Goal: Task Accomplishment & Management: Manage account settings

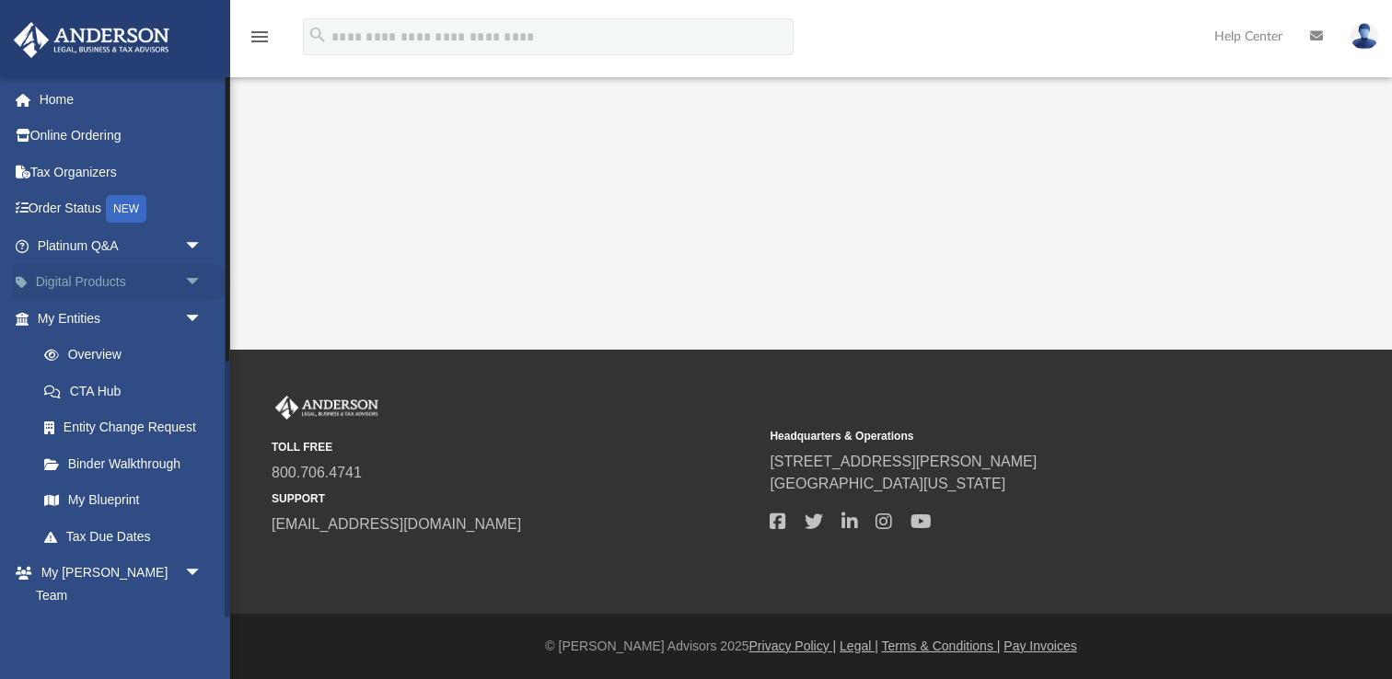
click at [196, 282] on span "arrow_drop_down" at bounding box center [202, 283] width 37 height 38
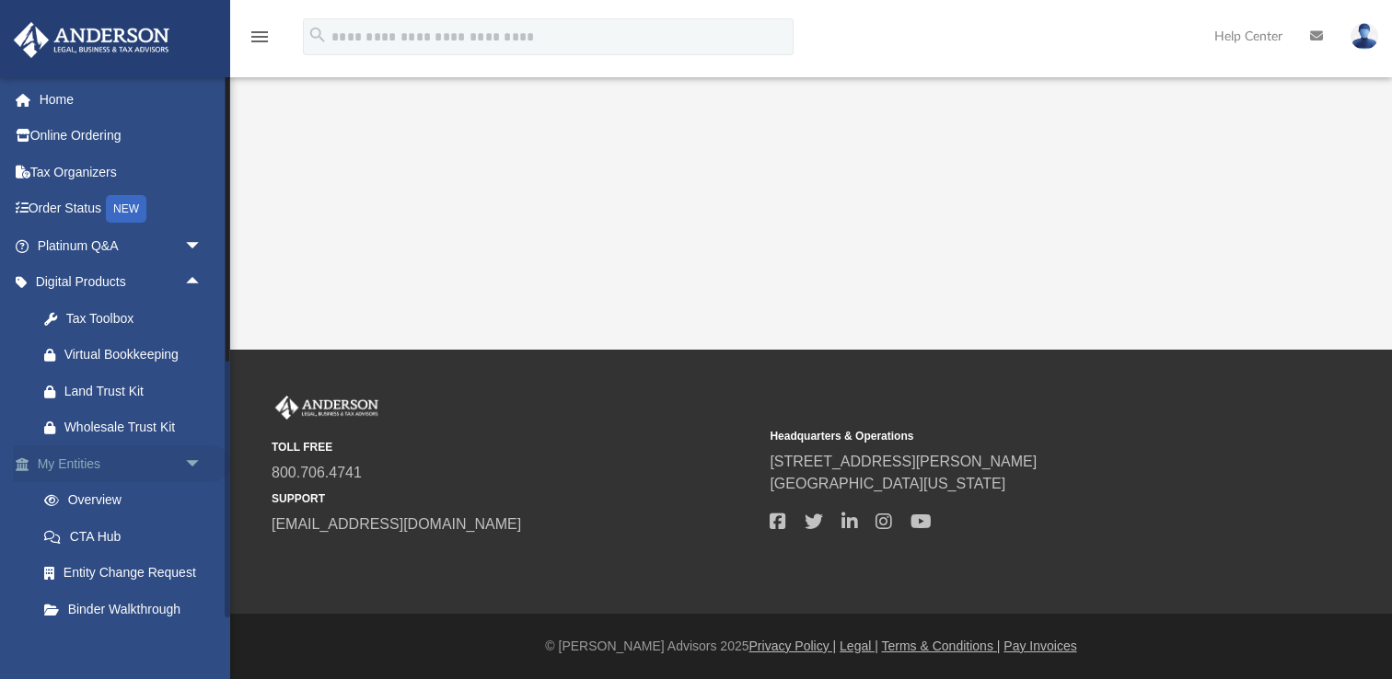
click at [198, 458] on span "arrow_drop_down" at bounding box center [202, 465] width 37 height 38
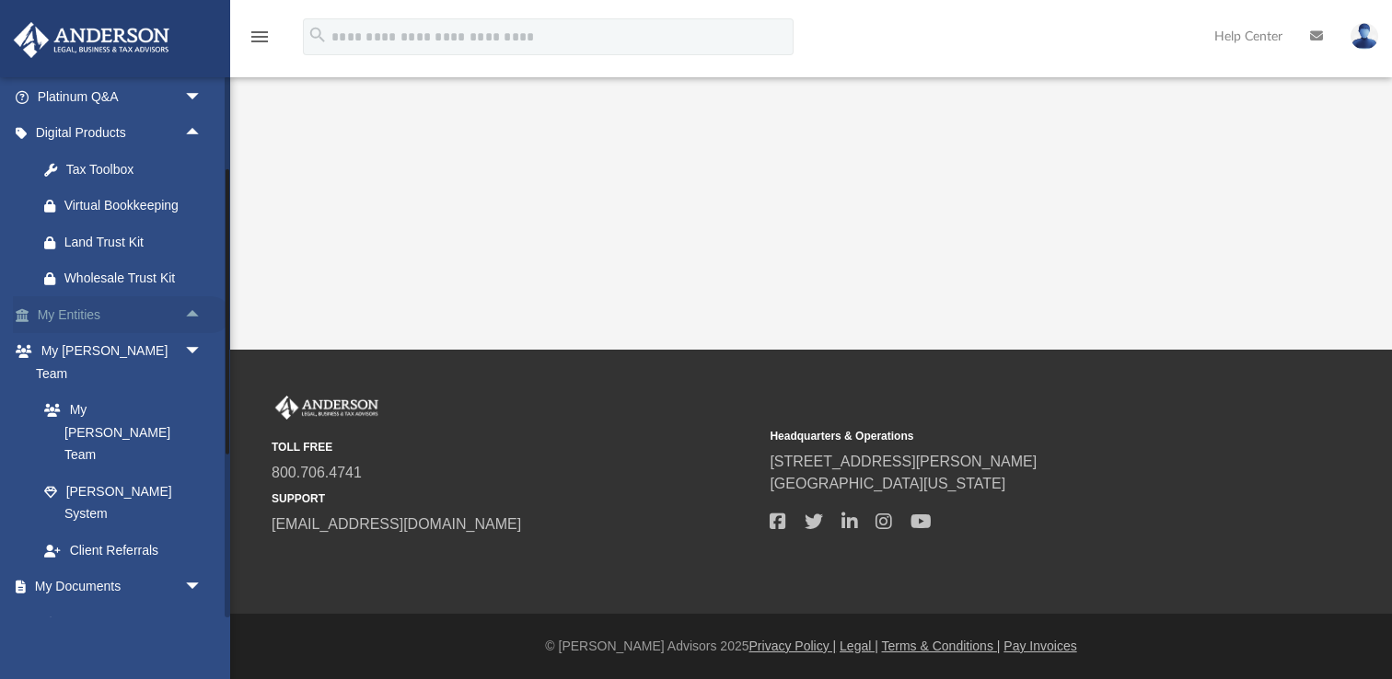
scroll to position [151, 0]
click at [69, 603] on link "Box" at bounding box center [128, 621] width 204 height 37
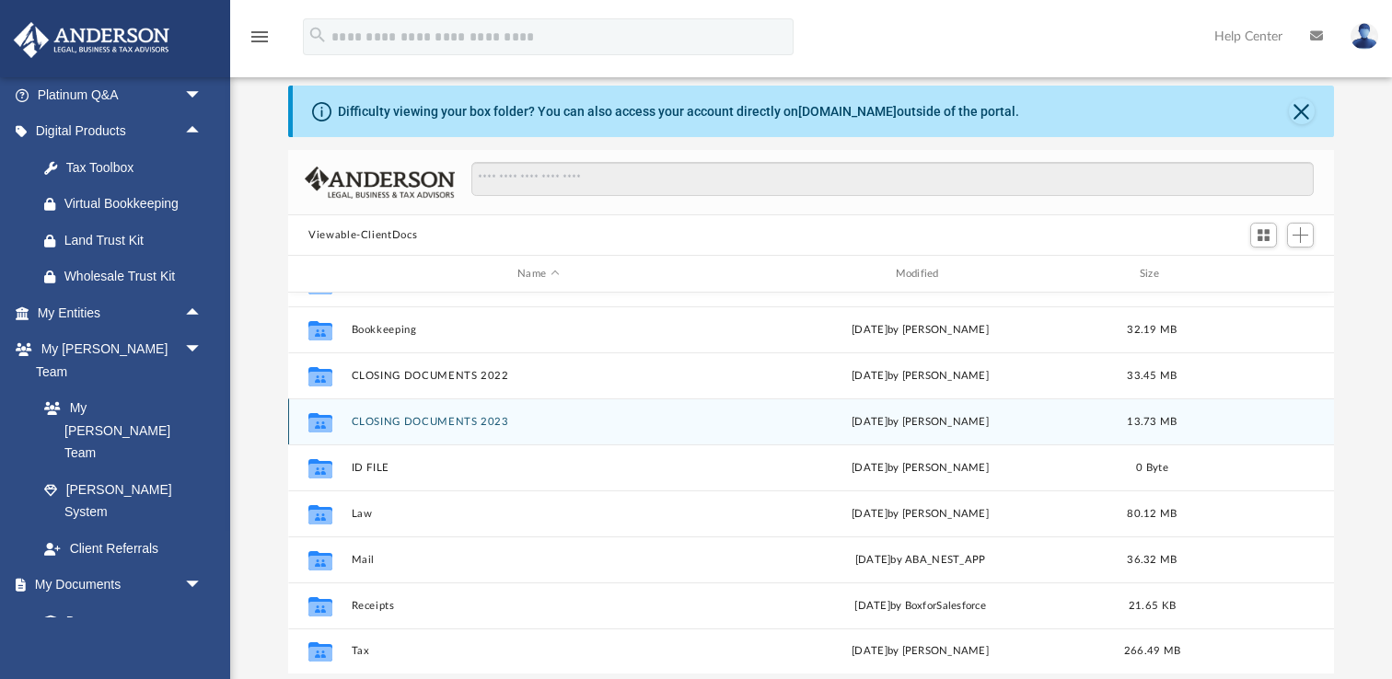
scroll to position [64, 0]
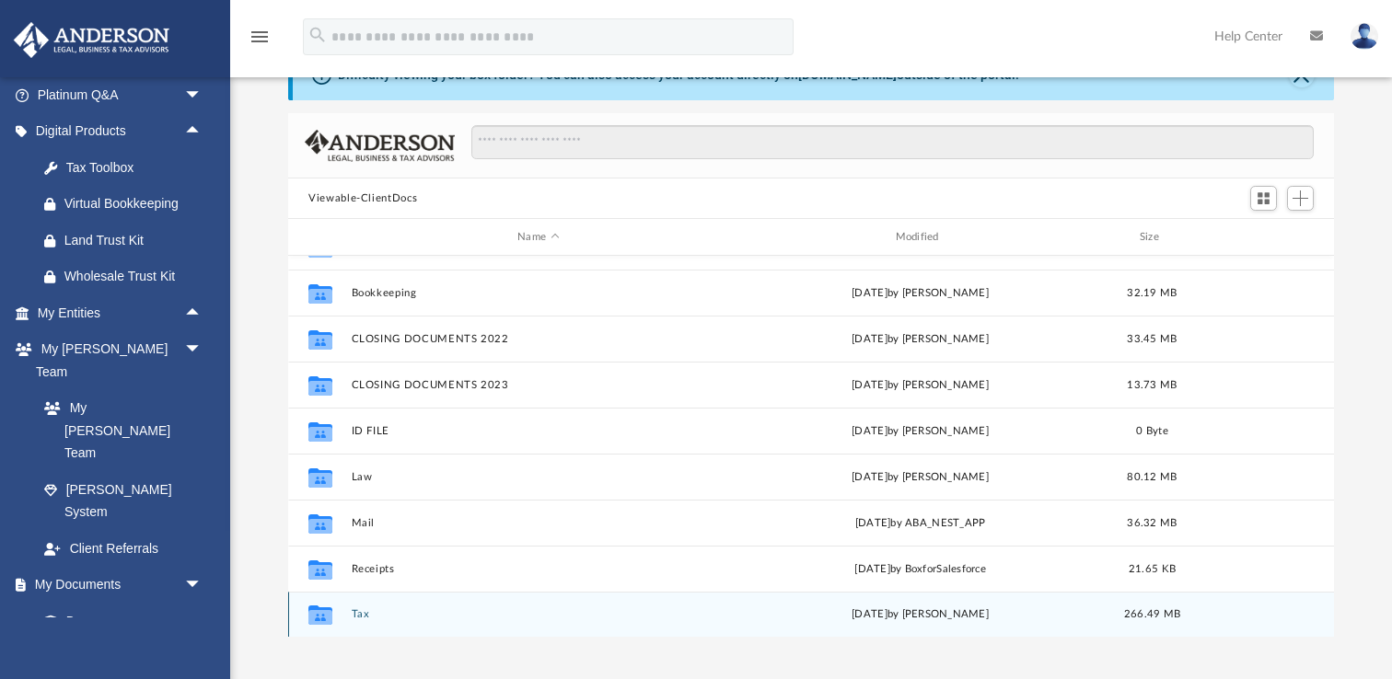
click at [357, 616] on button "Tax" at bounding box center [539, 615] width 374 height 12
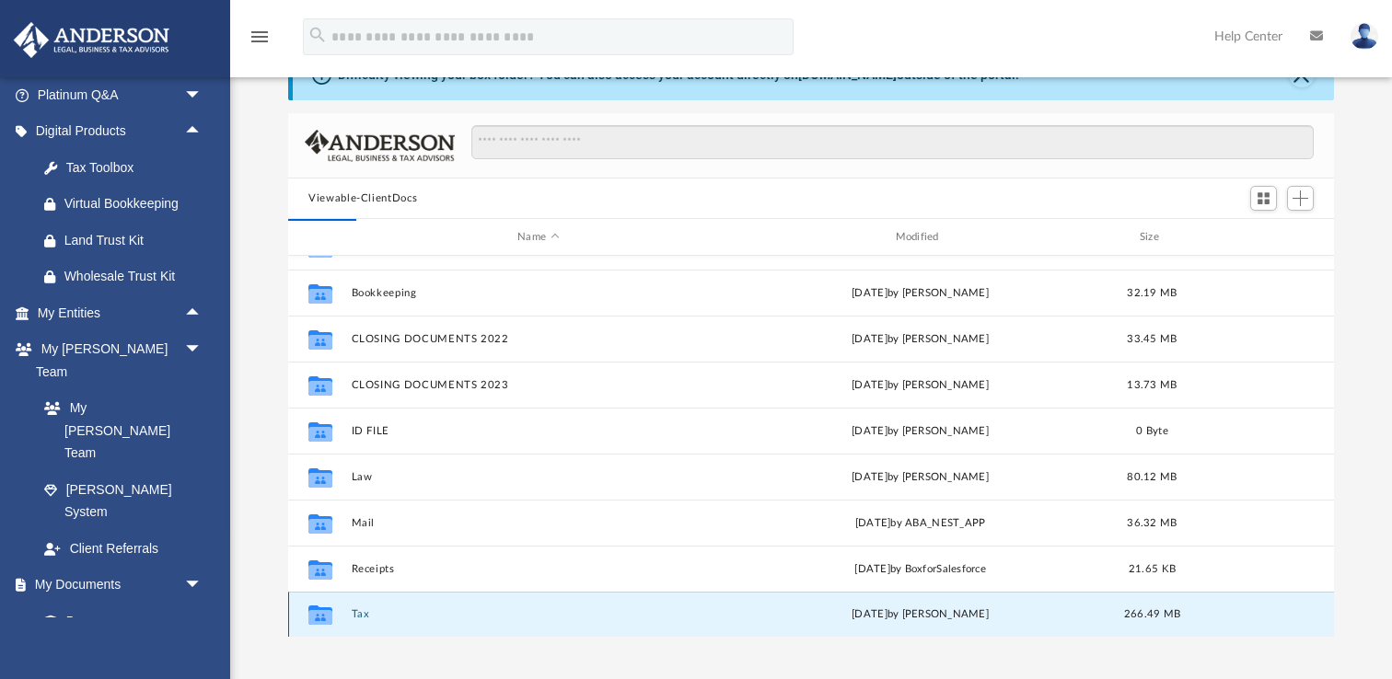
scroll to position [0, 0]
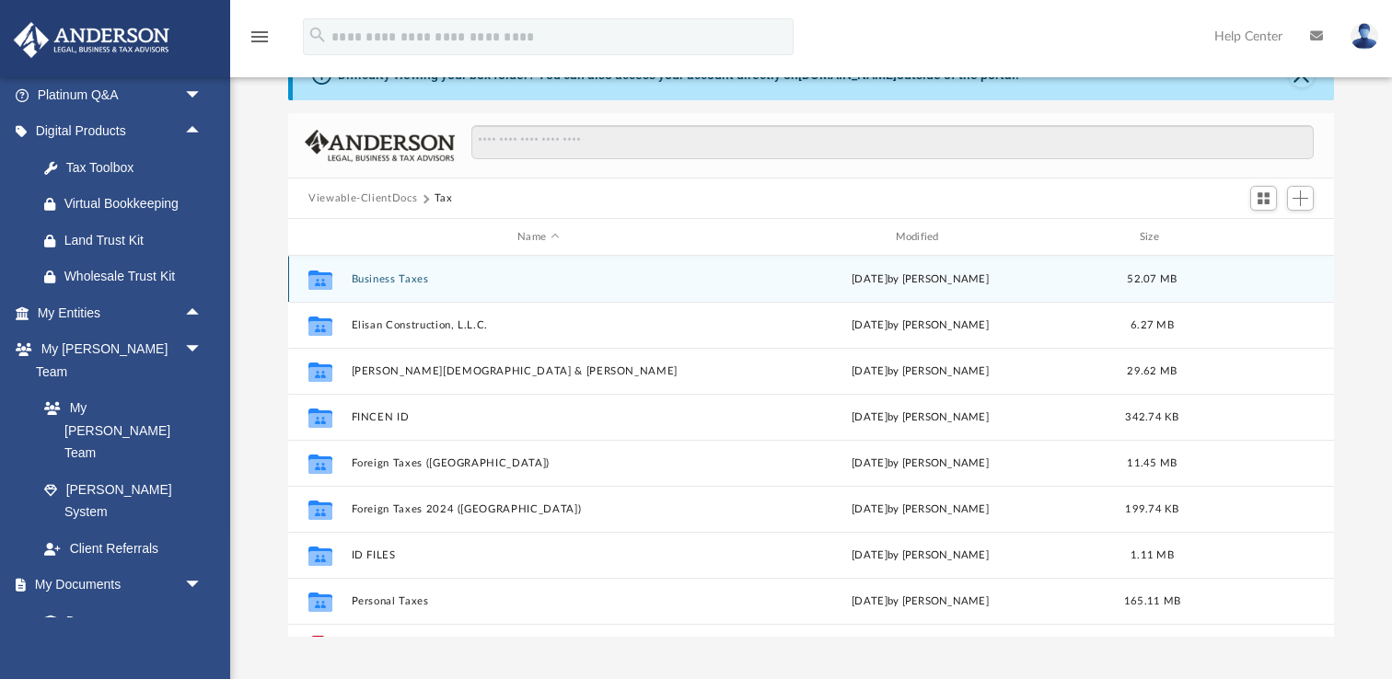
click at [405, 275] on button "Business Taxes" at bounding box center [539, 279] width 374 height 12
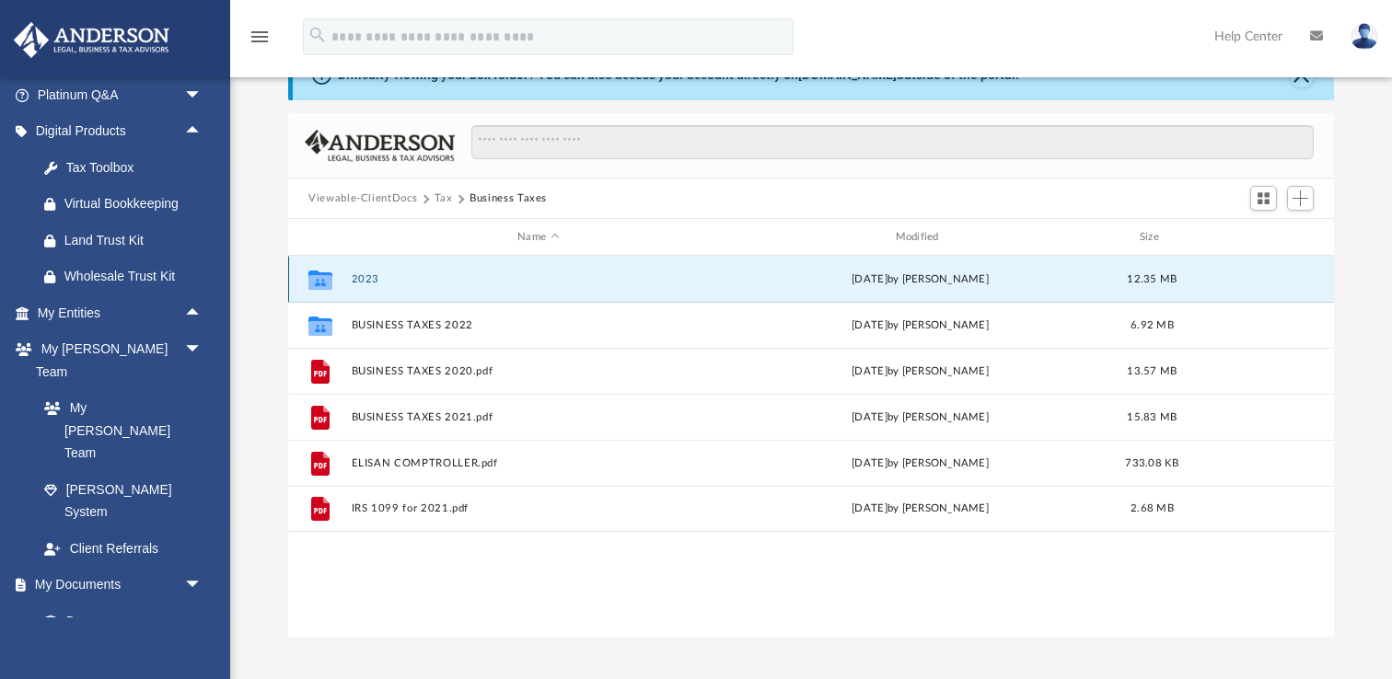
click at [365, 277] on button "2023" at bounding box center [539, 279] width 374 height 12
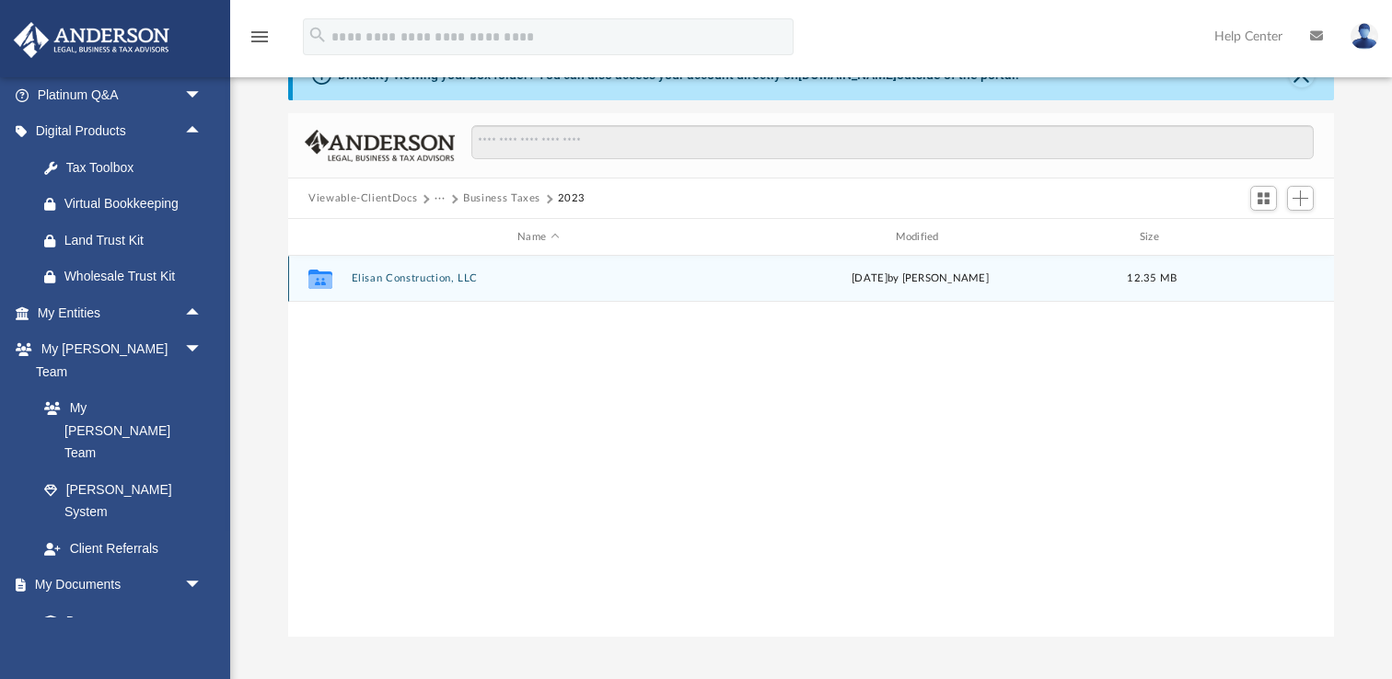
click at [365, 277] on button "Elisan Construction, LLC" at bounding box center [539, 279] width 374 height 12
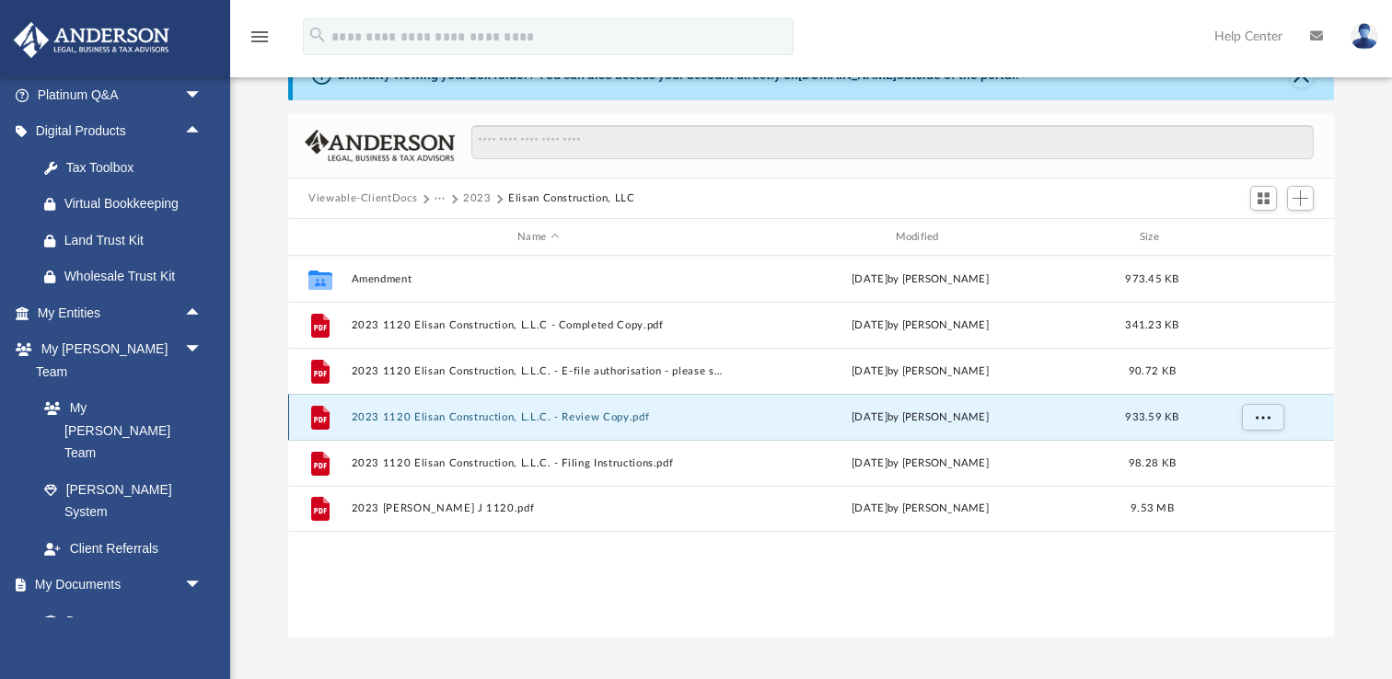
click at [375, 419] on button "2023 1120 Elisan Construction, L.L.C. - Review Copy.pdf" at bounding box center [539, 418] width 374 height 12
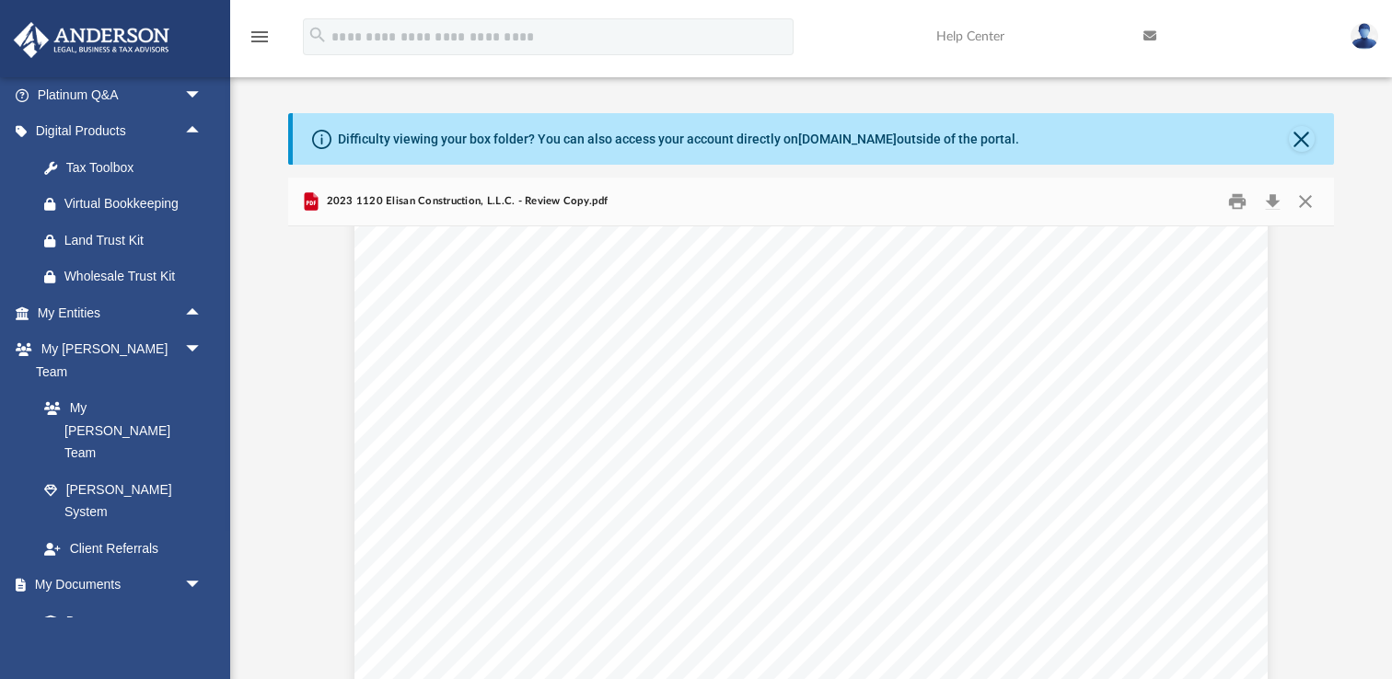
scroll to position [18563, 0]
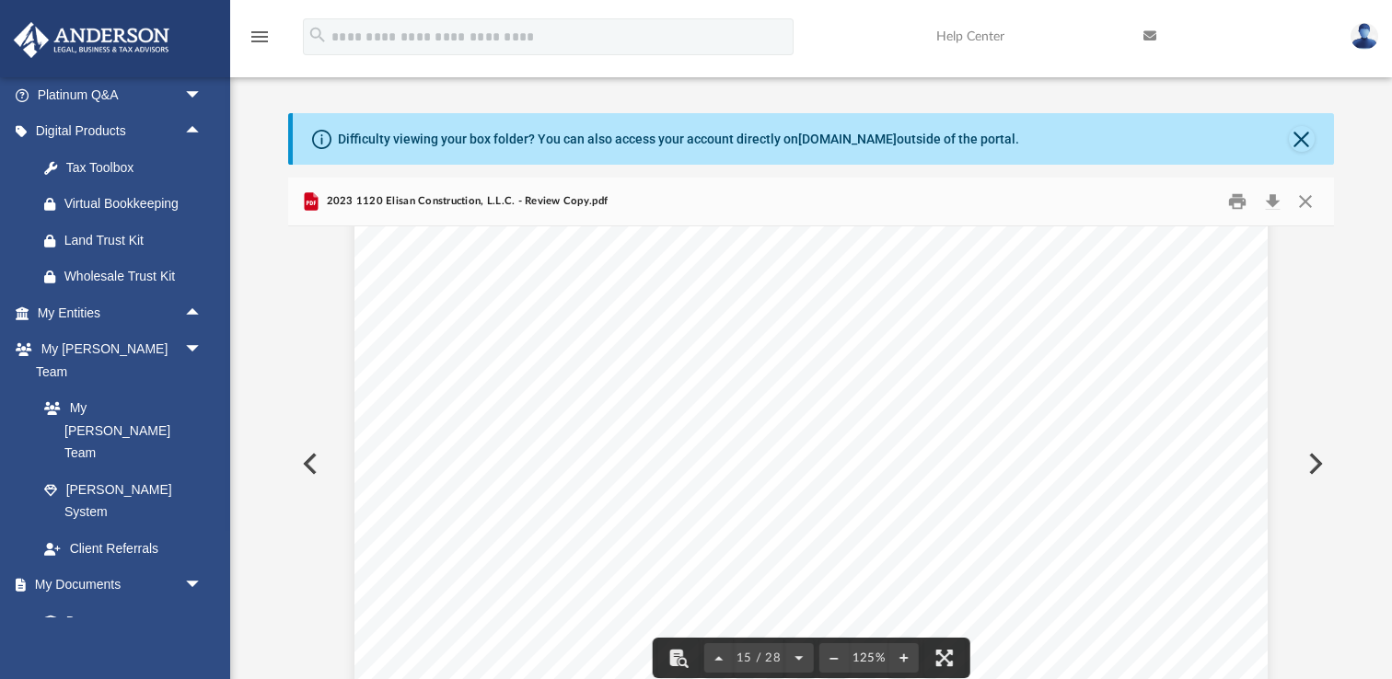
drag, startPoint x: 610, startPoint y: 538, endPoint x: 576, endPoint y: 747, distance: 211.7
click at [576, 679] on html "X Get a chance to win 6 months of Platinum for free just by filling out this su…" at bounding box center [696, 543] width 1392 height 1086
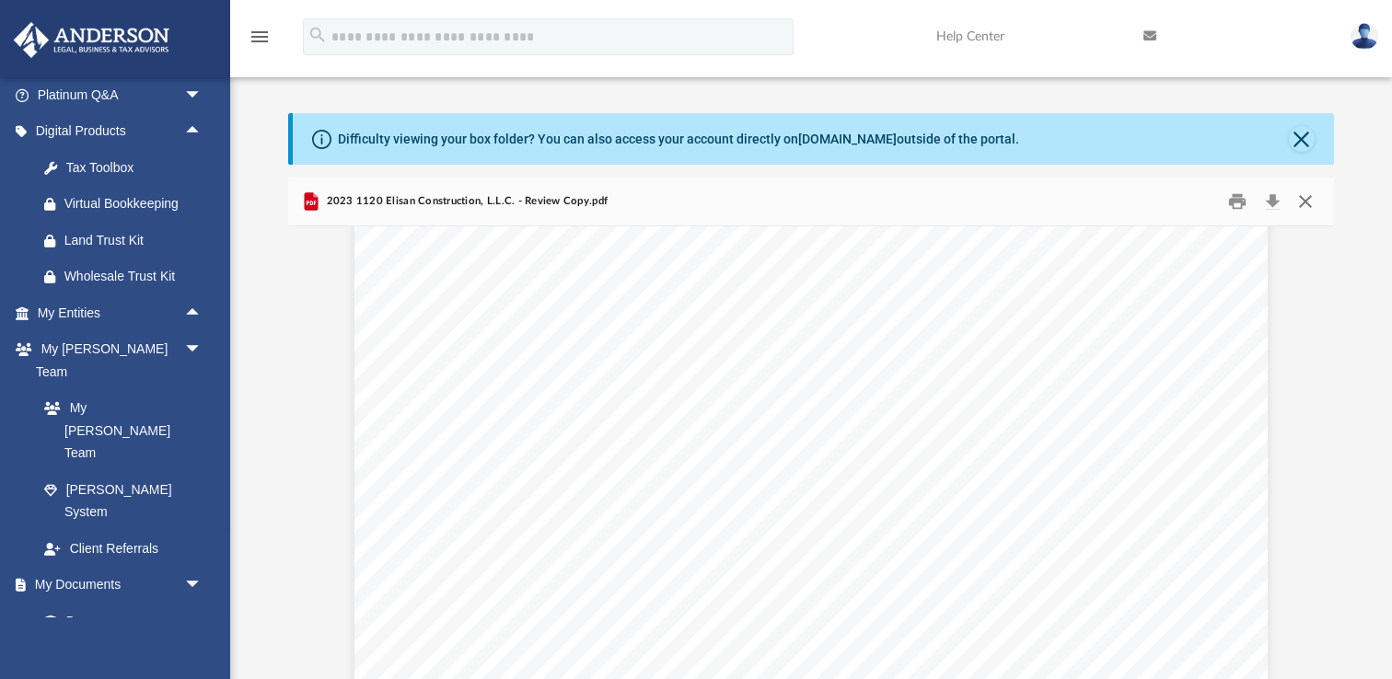
click at [1305, 206] on button "Close" at bounding box center [1305, 202] width 33 height 29
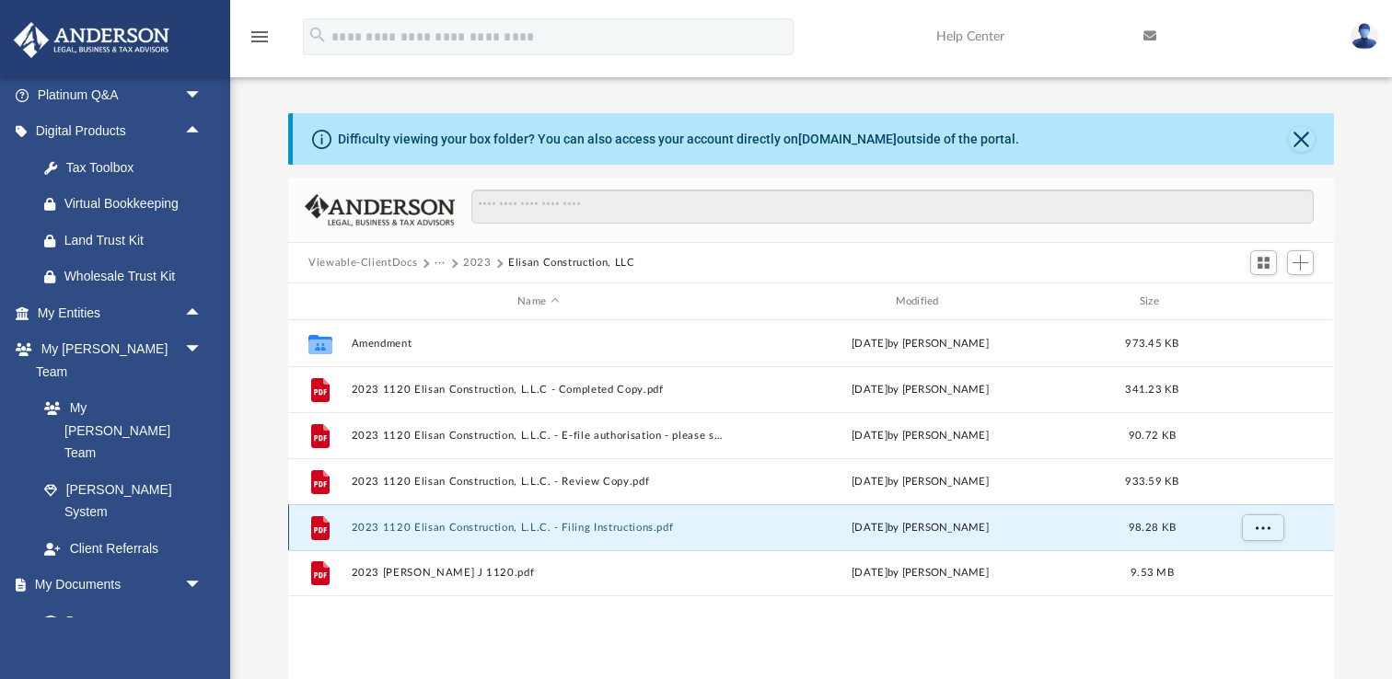
click at [606, 525] on button "2023 1120 Elisan Construction, L.L.C. - Filing Instructions.pdf" at bounding box center [539, 528] width 374 height 12
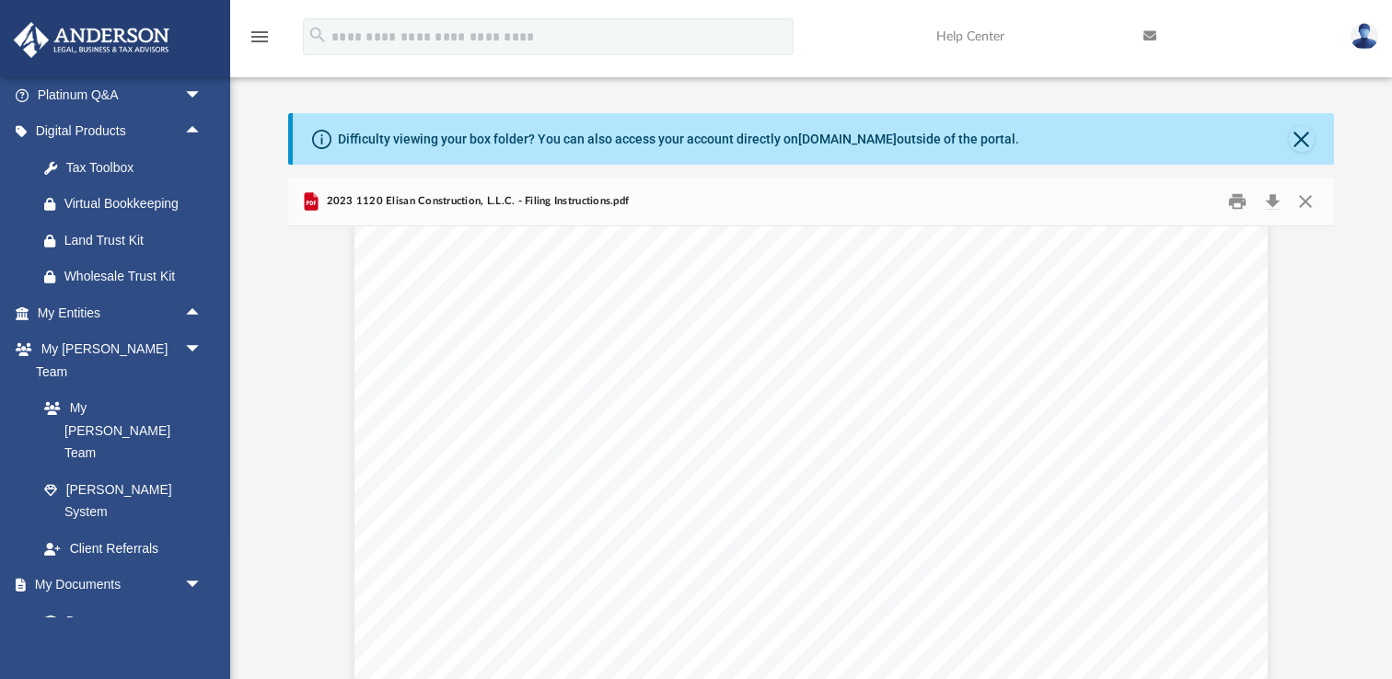
scroll to position [530, 0]
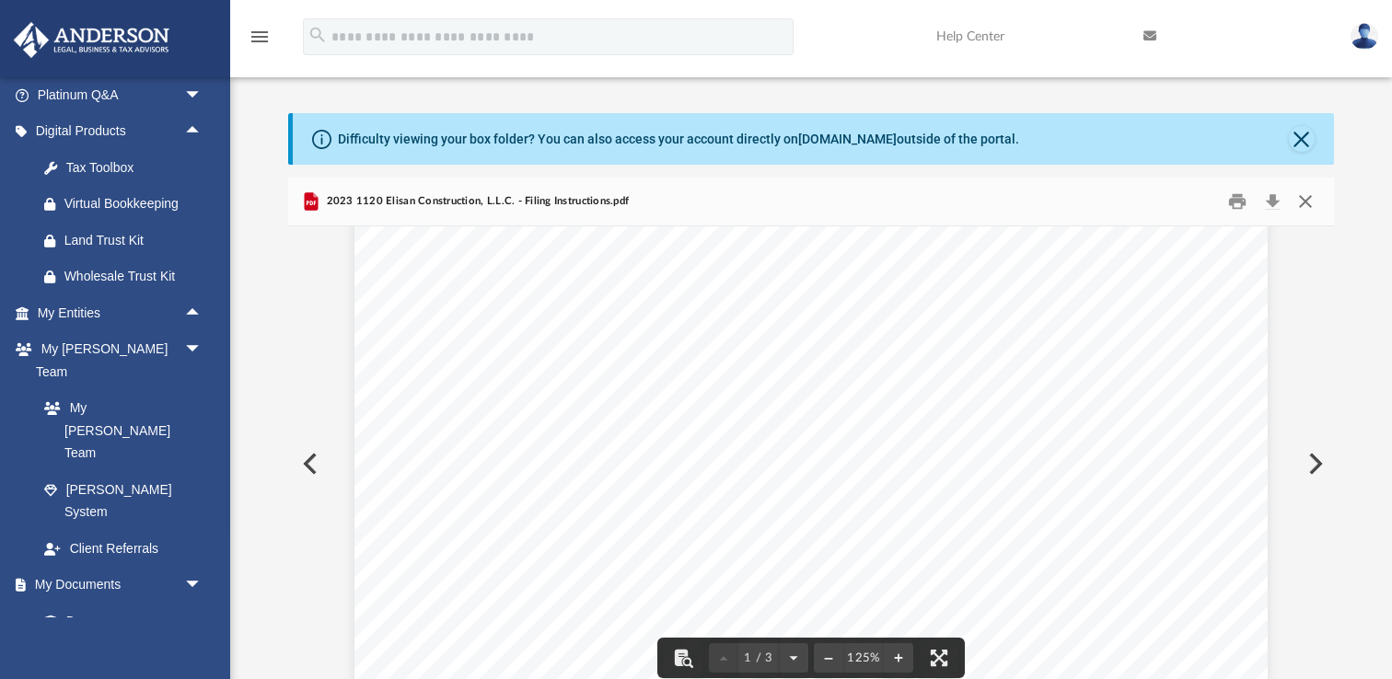
click at [1310, 199] on button "Close" at bounding box center [1305, 202] width 33 height 29
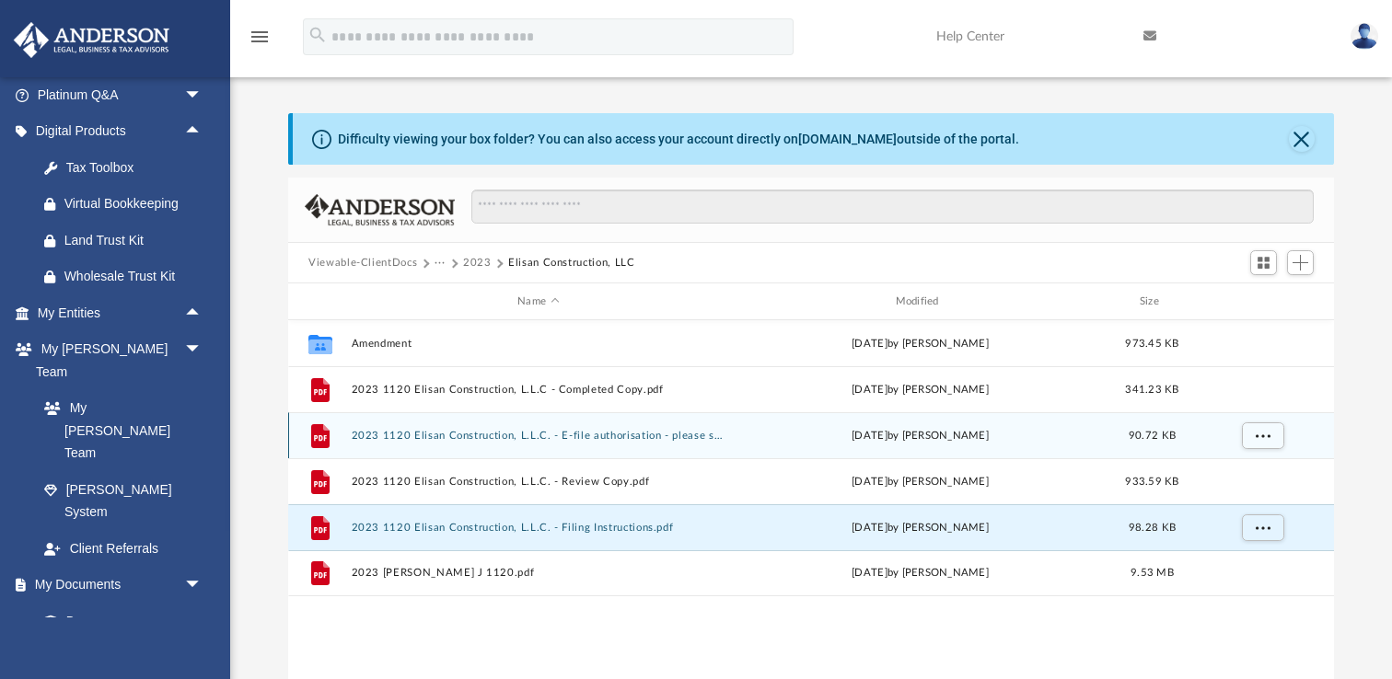
click at [687, 432] on button "2023 1120 Elisan Construction, L.L.C. - E-file authorisation - please sign.pdf" at bounding box center [539, 436] width 374 height 12
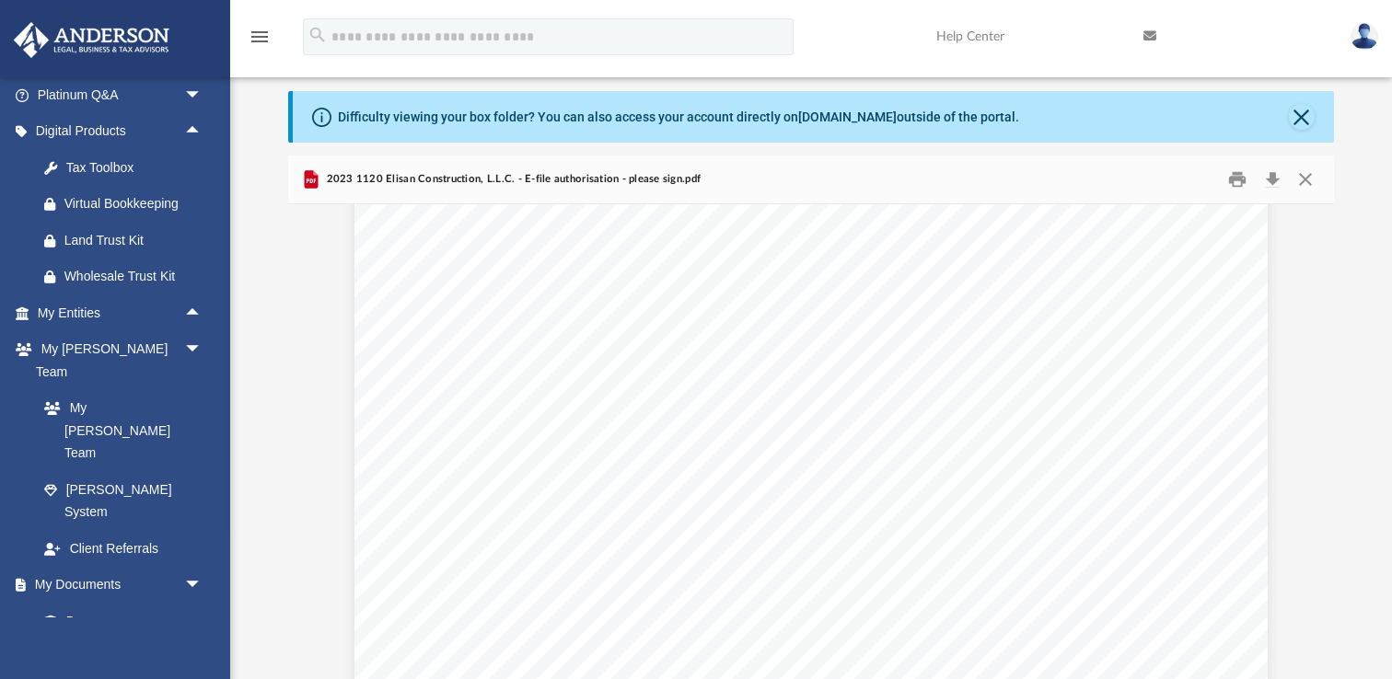
scroll to position [585, 0]
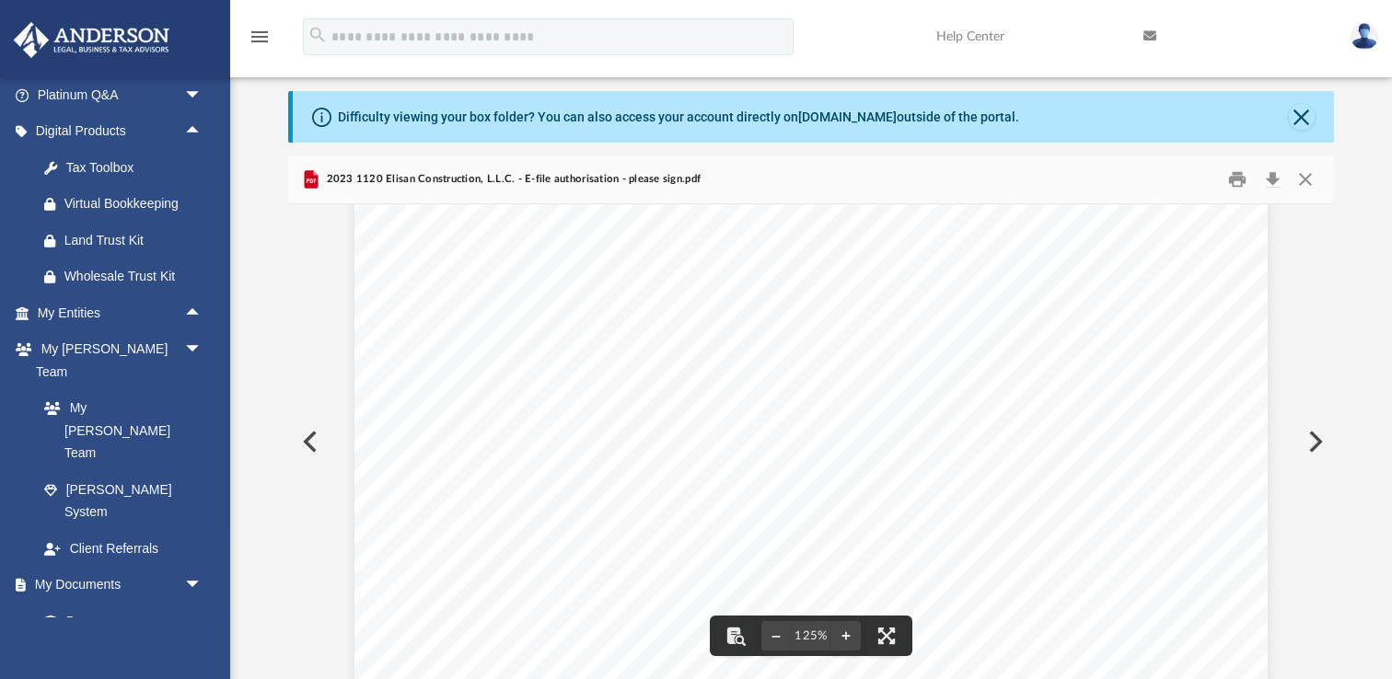
click at [659, 323] on div "OMB No. 1545-0123 Form Department of the Treasury Internal Revenue Service For …" at bounding box center [810, 280] width 913 height 1292
click at [652, 329] on div "OMB No. 1545-0123 Form Department of the Treasury Internal Revenue Service For …" at bounding box center [810, 280] width 913 height 1292
click at [1274, 173] on button "Download" at bounding box center [1272, 180] width 33 height 29
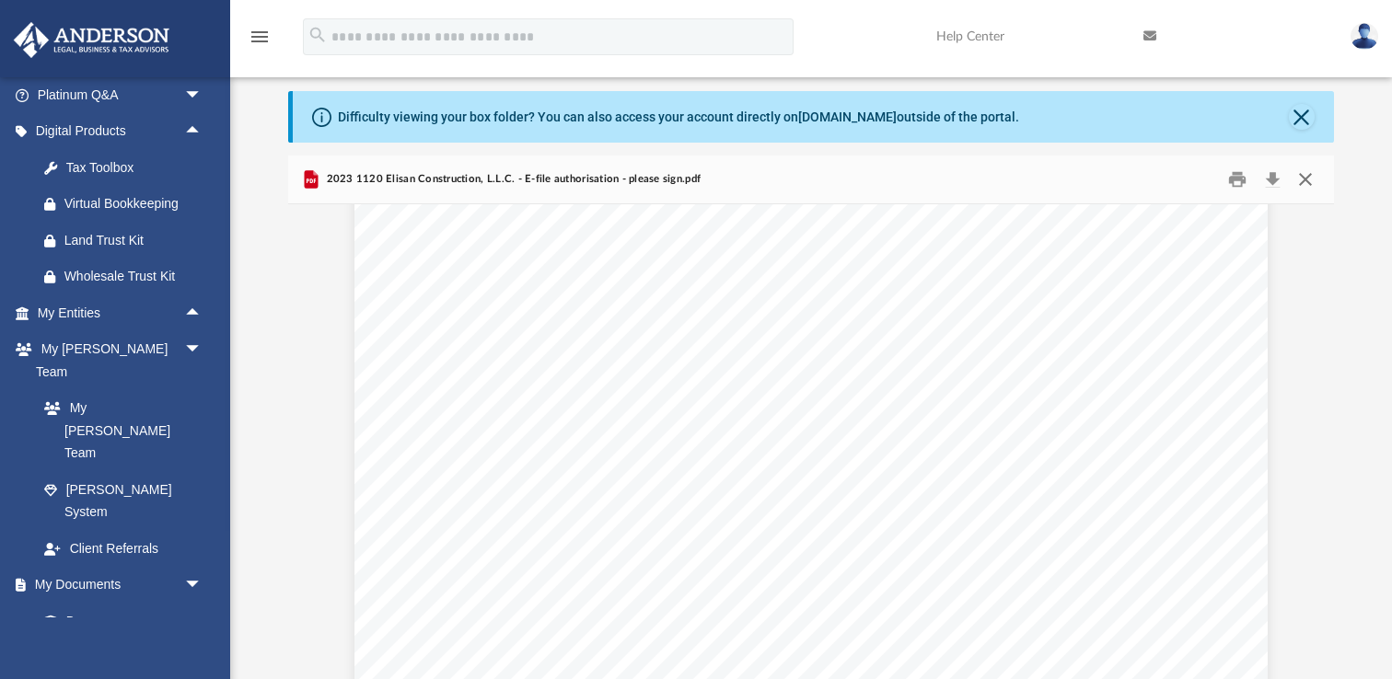
click at [1303, 180] on button "Close" at bounding box center [1305, 180] width 33 height 29
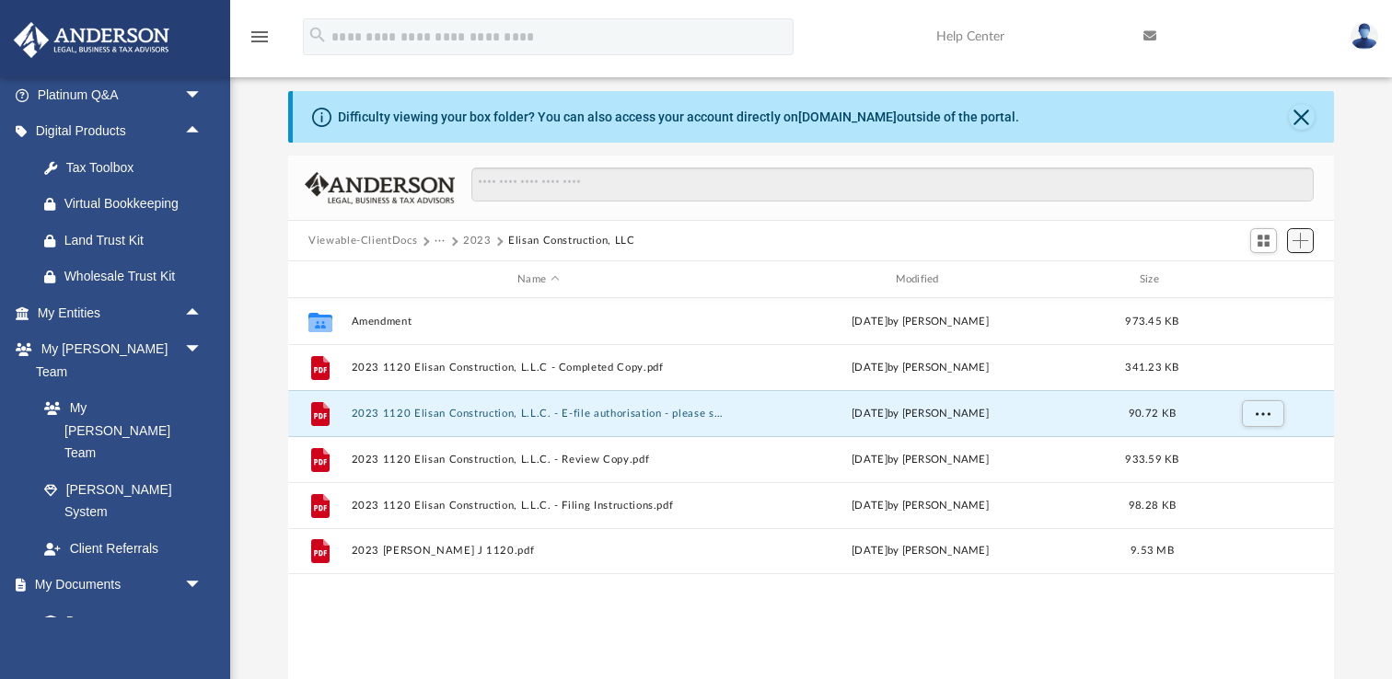
click at [1300, 240] on span "Add" at bounding box center [1301, 241] width 16 height 16
click at [1254, 277] on li "Upload" at bounding box center [1274, 276] width 59 height 19
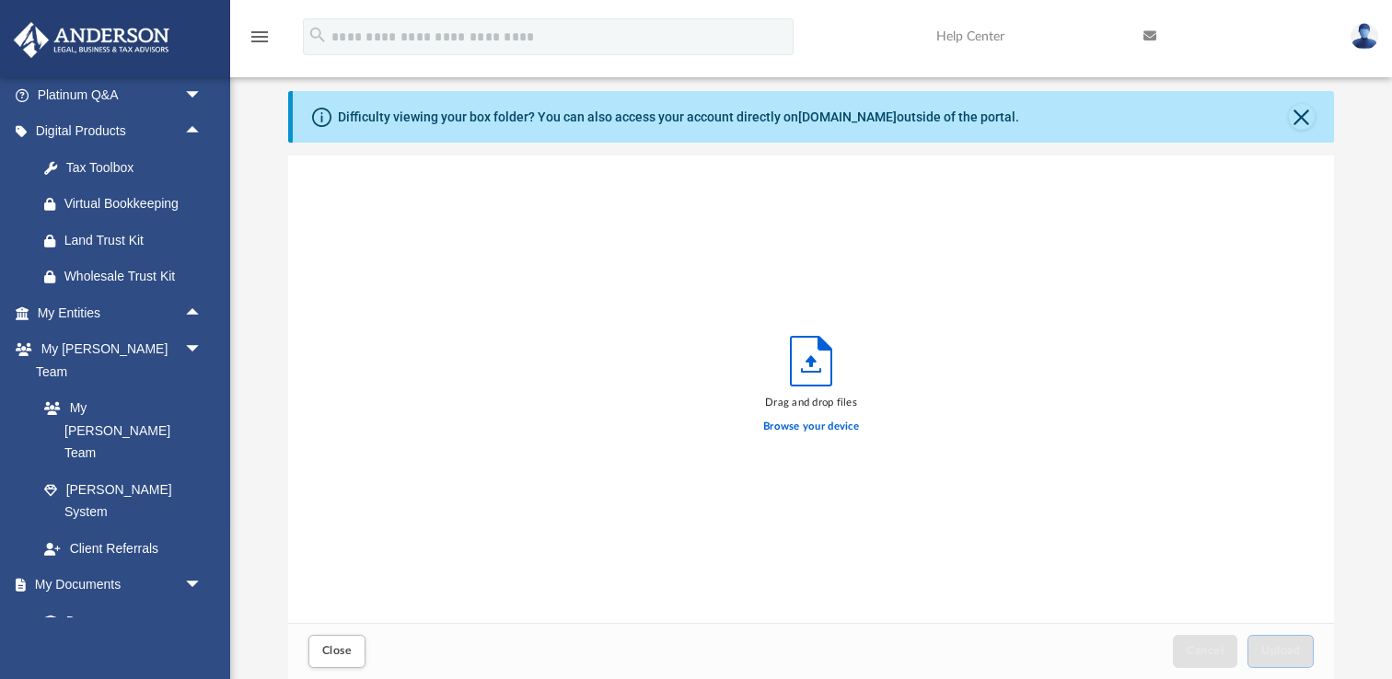
scroll to position [467, 1045]
click at [789, 428] on label "Browse your device" at bounding box center [811, 427] width 96 height 17
click at [0, 0] on input "Browse your device" at bounding box center [0, 0] width 0 height 0
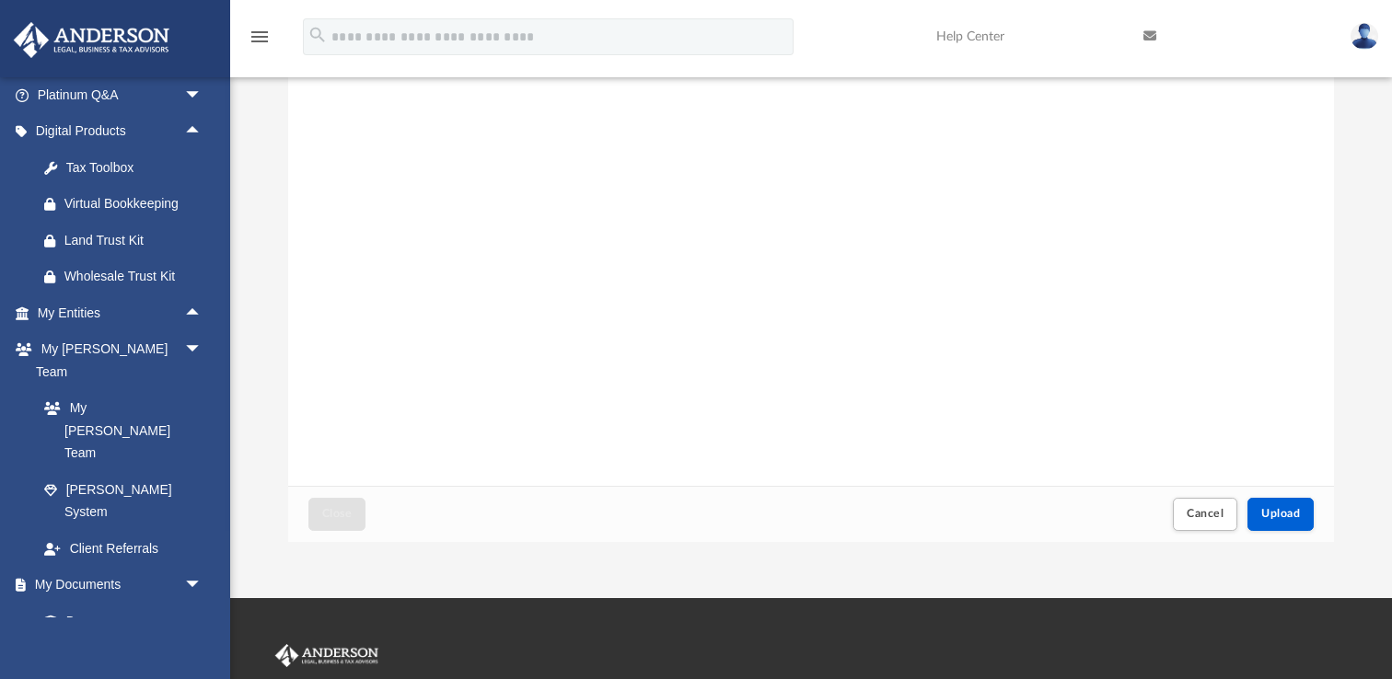
scroll to position [173, 0]
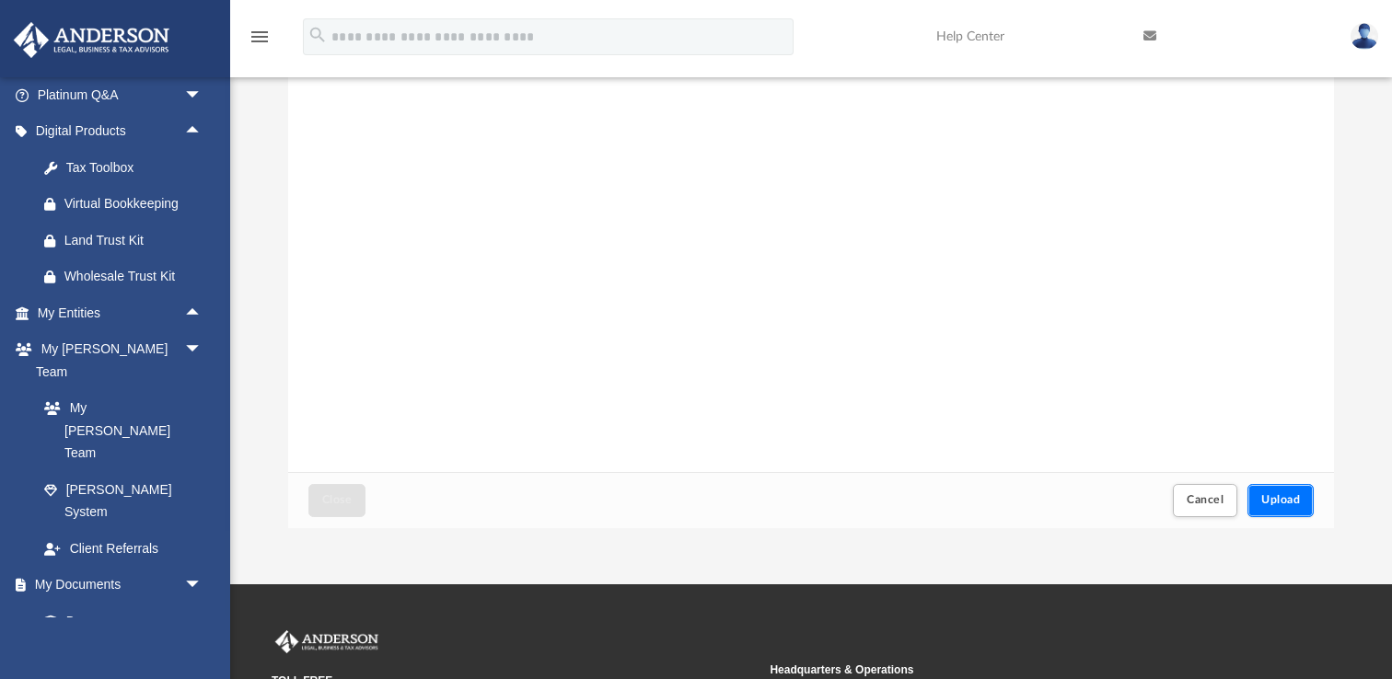
click at [1293, 497] on span "Upload" at bounding box center [1280, 499] width 39 height 11
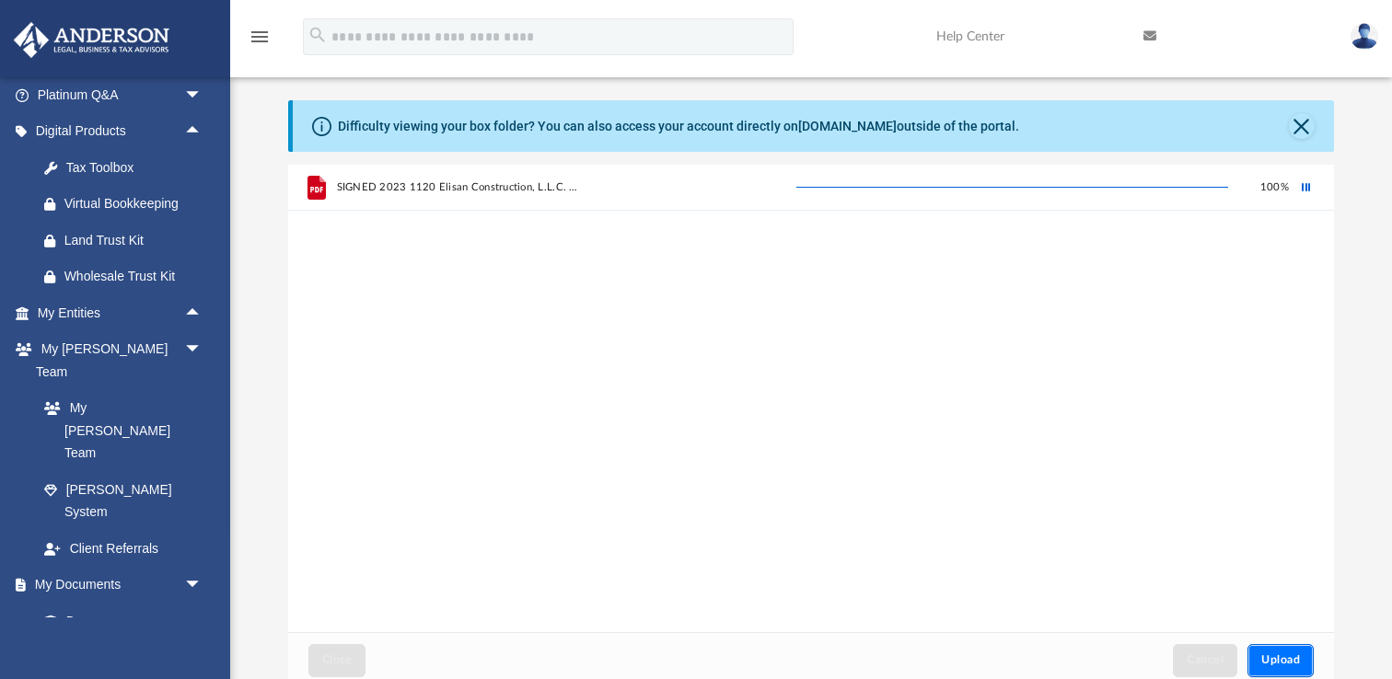
scroll to position [0, 0]
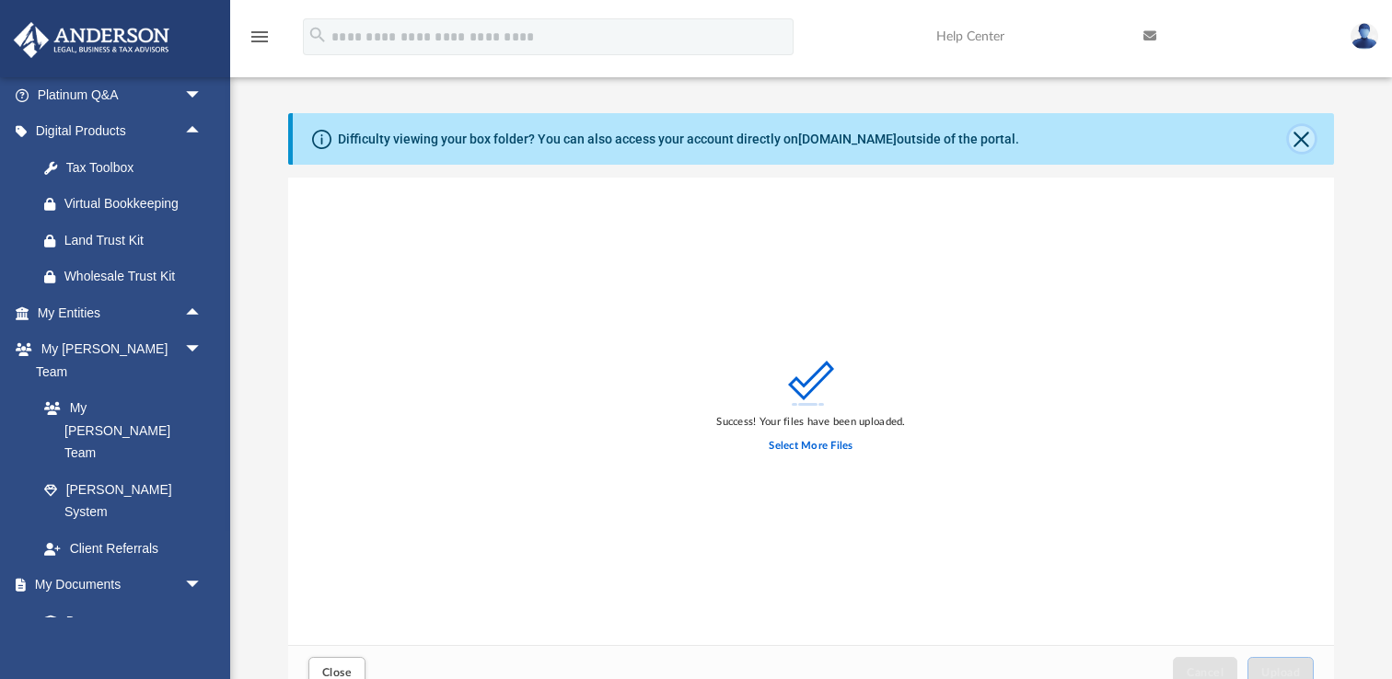
click at [1304, 138] on button "Close" at bounding box center [1302, 139] width 26 height 26
